Goal: Task Accomplishment & Management: Use online tool/utility

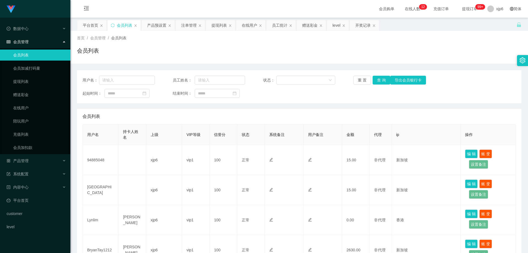
scroll to position [138, 0]
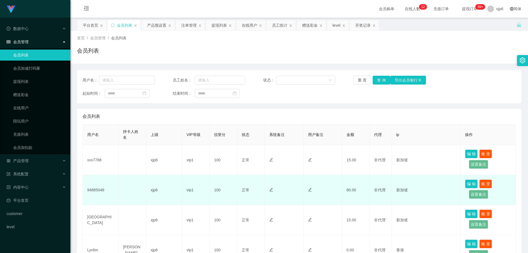
click at [96, 192] on td "94885048" at bounding box center [101, 190] width 36 height 30
copy td "94885048"
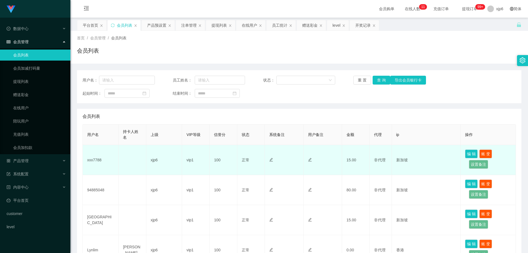
click at [93, 161] on td "xxx7788" at bounding box center [101, 160] width 36 height 30
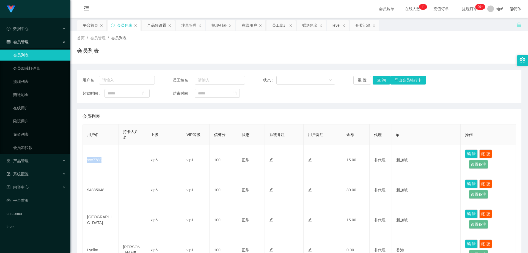
copy td "xxx7788"
click at [28, 162] on span "产品管理" at bounding box center [18, 160] width 22 height 4
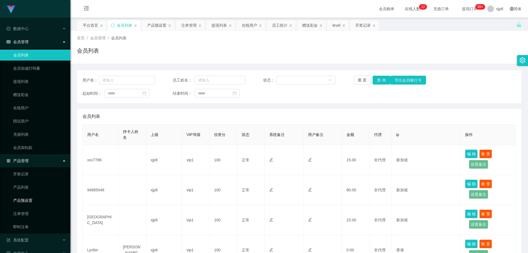
click at [37, 200] on link "产品预设置" at bounding box center [39, 200] width 53 height 11
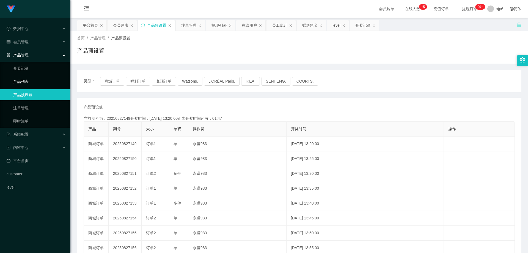
click at [28, 82] on link "产品列表" at bounding box center [39, 81] width 53 height 11
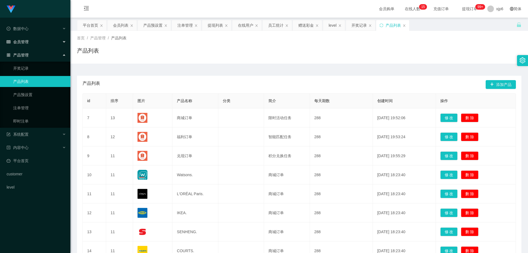
click at [26, 44] on div "会员管理" at bounding box center [35, 41] width 70 height 11
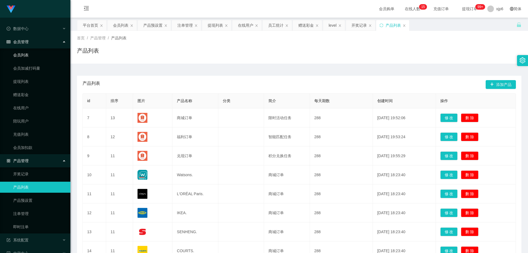
click at [28, 51] on link "会员列表" at bounding box center [39, 55] width 53 height 11
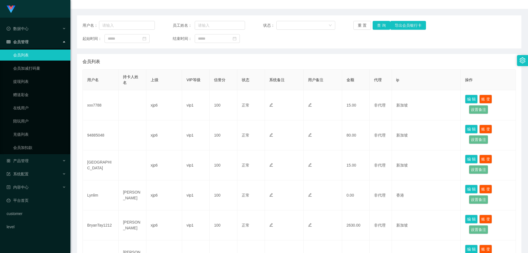
scroll to position [55, 0]
click at [29, 81] on link "提现列表" at bounding box center [39, 81] width 53 height 11
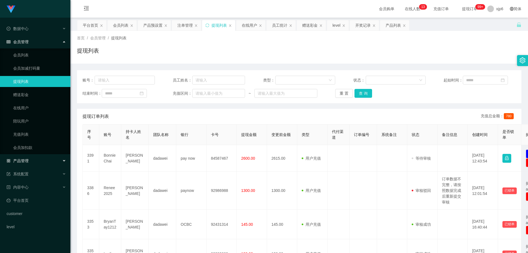
click at [31, 160] on div "产品管理" at bounding box center [35, 160] width 70 height 11
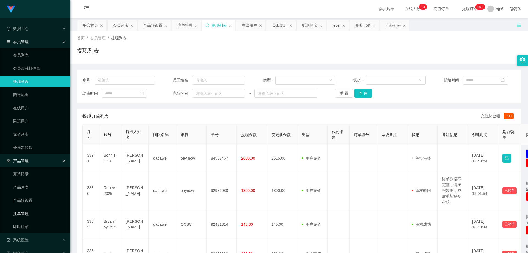
click at [33, 214] on link "注单管理" at bounding box center [39, 213] width 53 height 11
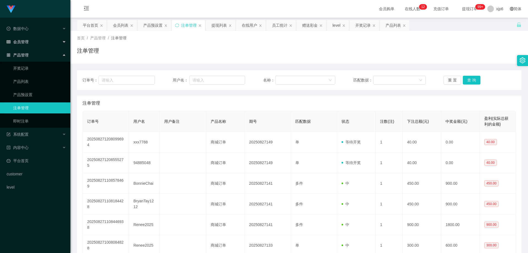
click at [32, 41] on div "会员管理" at bounding box center [35, 41] width 70 height 11
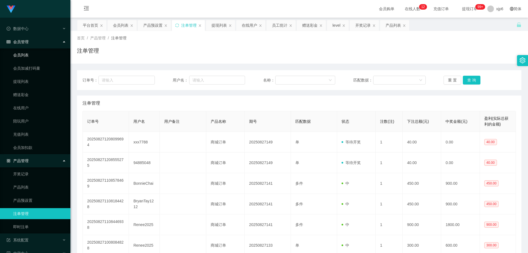
drag, startPoint x: 31, startPoint y: 45, endPoint x: 29, endPoint y: 58, distance: 12.9
click at [29, 58] on link "会员列表" at bounding box center [39, 55] width 53 height 11
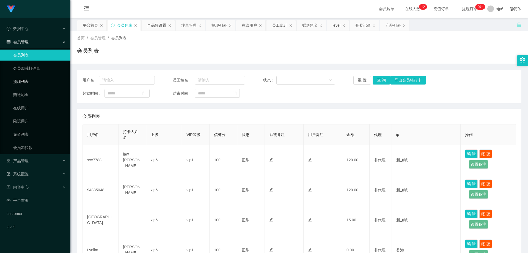
click at [33, 83] on link "提现列表" at bounding box center [39, 81] width 53 height 11
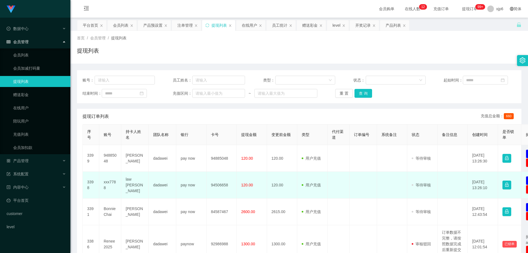
click at [108, 184] on td "xxx7788" at bounding box center [110, 185] width 22 height 27
copy td "xxx7788"
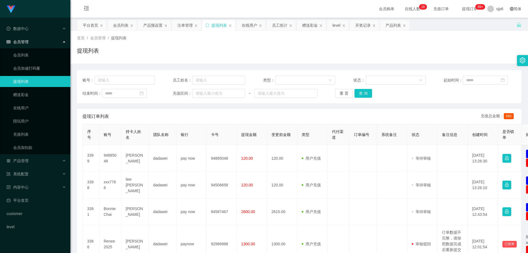
click at [110, 156] on td "94885048" at bounding box center [110, 158] width 22 height 27
copy td "94885048"
click at [25, 158] on span "产品管理" at bounding box center [18, 160] width 22 height 4
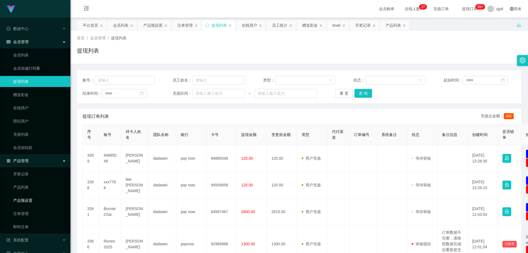
click at [26, 201] on link "产品预设置" at bounding box center [39, 200] width 53 height 11
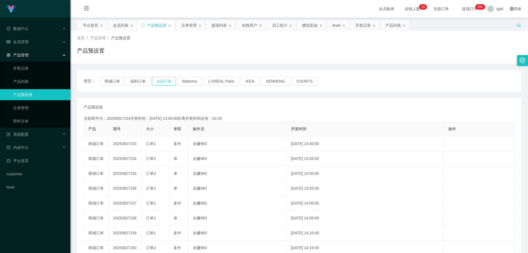
click at [160, 80] on button "兑现订单" at bounding box center [164, 81] width 24 height 9
drag, startPoint x: 32, startPoint y: 112, endPoint x: 29, endPoint y: 124, distance: 12.3
click at [32, 111] on link "注单管理" at bounding box center [39, 107] width 53 height 11
